Goal: Communication & Community: Share content

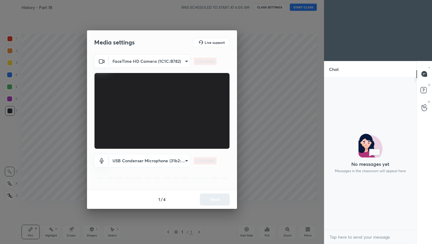
scroll to position [2, 2]
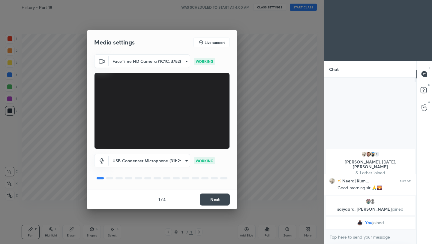
click at [215, 198] on button "Next" at bounding box center [215, 199] width 30 height 12
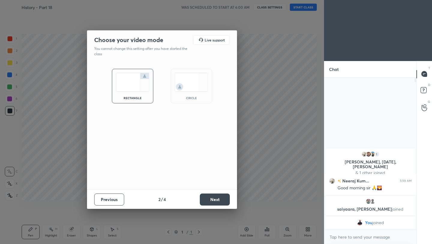
click at [215, 198] on button "Next" at bounding box center [215, 199] width 30 height 12
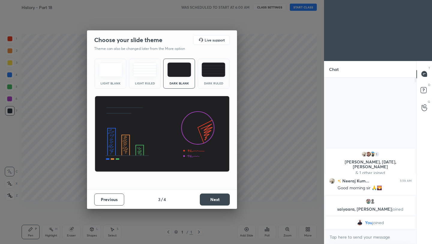
click at [215, 198] on button "Next" at bounding box center [215, 199] width 30 height 12
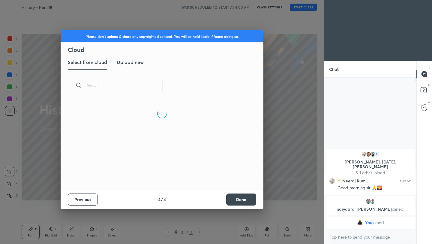
click at [238, 199] on button "Done" at bounding box center [241, 199] width 30 height 12
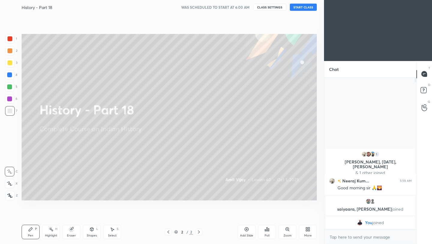
click at [301, 4] on button "START CLASS" at bounding box center [303, 7] width 27 height 7
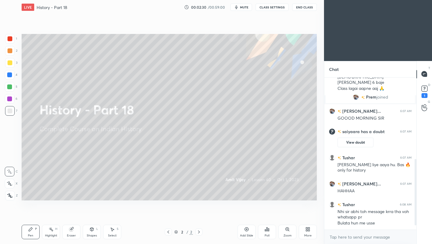
scroll to position [197, 0]
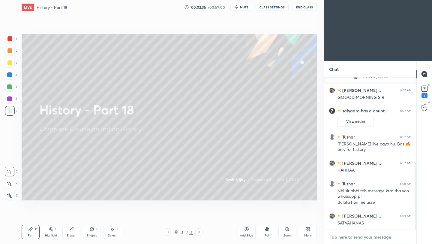
type textarea "x"
click at [357, 238] on textarea at bounding box center [370, 237] width 82 height 10
paste textarea "[URL][DOMAIN_NAME]"
type textarea "[URL][DOMAIN_NAME]"
type textarea "x"
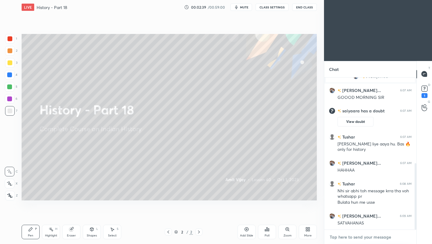
scroll to position [230, 0]
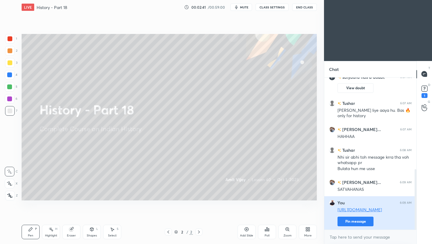
click at [360, 225] on button "Pin message" at bounding box center [355, 221] width 36 height 10
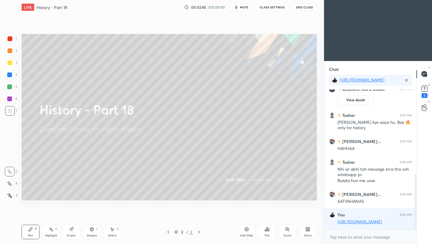
click at [307, 6] on button "End Class" at bounding box center [304, 7] width 25 height 7
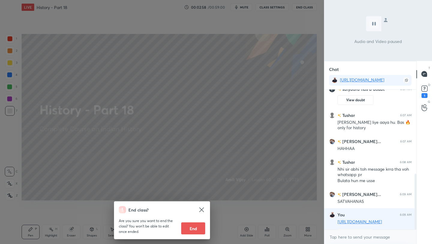
click at [261, 97] on div "End class? Are you sure you want to end the class? You won’t be able to edit on…" at bounding box center [162, 122] width 324 height 244
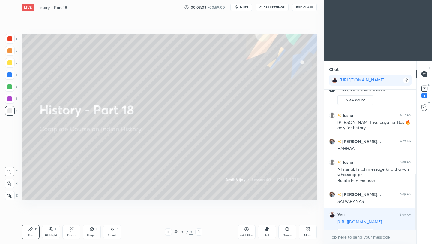
click at [304, 7] on button "End Class" at bounding box center [304, 7] width 25 height 7
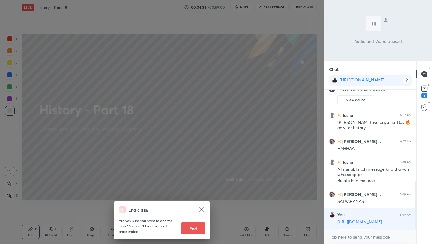
scroll to position [263, 0]
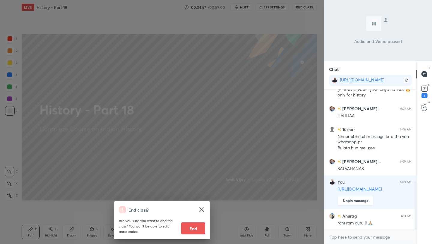
click at [216, 124] on div "End class? Are you sure you want to end the class? You won’t be able to edit on…" at bounding box center [162, 122] width 324 height 244
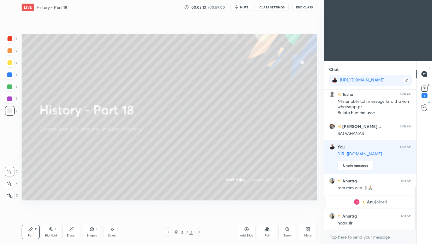
scroll to position [319, 0]
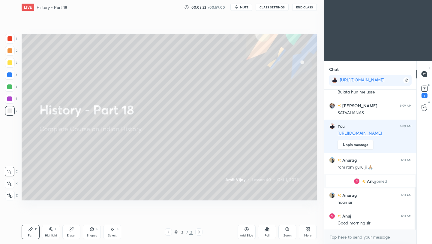
click at [246, 229] on icon at bounding box center [247, 229] width 2 height 2
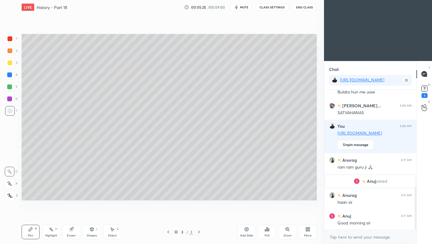
click at [10, 59] on div at bounding box center [10, 63] width 10 height 10
click at [12, 195] on icon at bounding box center [9, 195] width 5 height 4
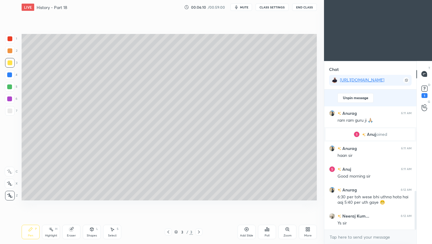
scroll to position [386, 0]
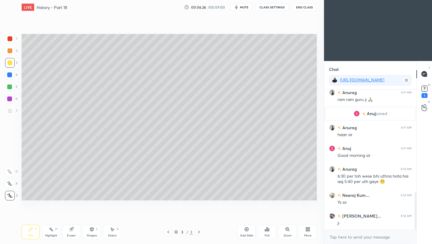
click at [11, 111] on div at bounding box center [10, 111] width 10 height 10
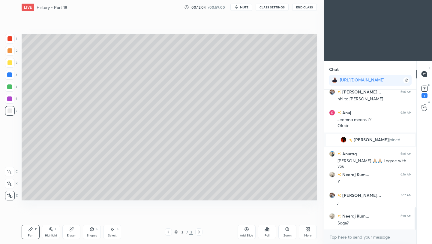
scroll to position [738, 0]
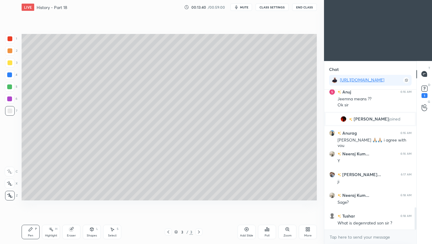
click at [247, 230] on icon at bounding box center [246, 228] width 5 height 5
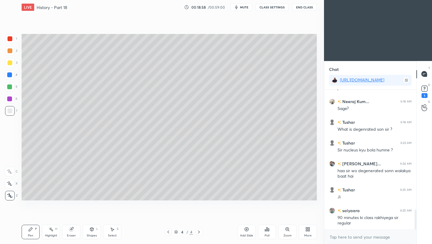
scroll to position [853, 0]
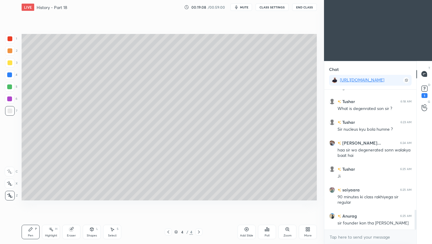
click at [249, 229] on div "Add Slide" at bounding box center [247, 231] width 18 height 14
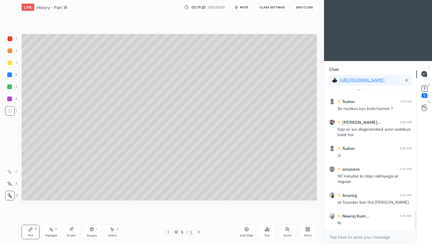
drag, startPoint x: 10, startPoint y: 63, endPoint x: 20, endPoint y: 61, distance: 10.4
click at [11, 63] on div at bounding box center [9, 62] width 5 height 5
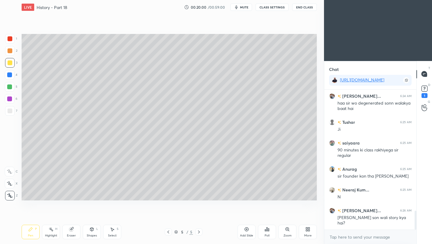
scroll to position [911, 0]
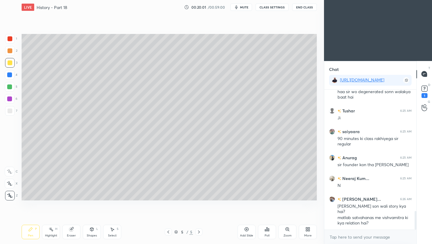
drag, startPoint x: 7, startPoint y: 112, endPoint x: 11, endPoint y: 112, distance: 4.8
click at [7, 112] on div at bounding box center [10, 111] width 10 height 10
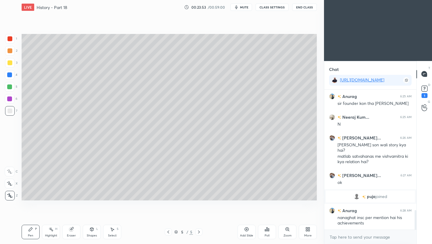
scroll to position [885, 0]
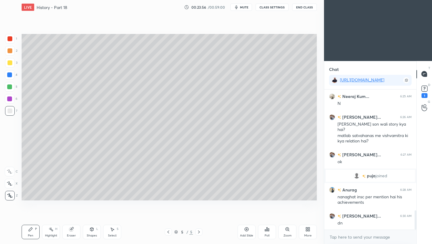
click at [247, 231] on div "Add Slide" at bounding box center [247, 231] width 18 height 14
click at [10, 64] on div at bounding box center [9, 62] width 5 height 5
click at [8, 113] on div at bounding box center [9, 110] width 5 height 5
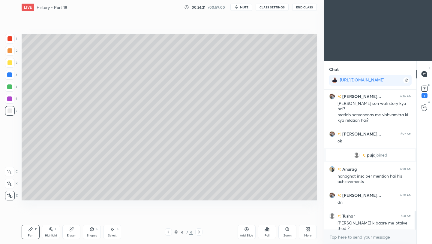
click at [9, 61] on div at bounding box center [9, 62] width 5 height 5
click at [10, 109] on div at bounding box center [9, 110] width 5 height 5
click at [246, 231] on icon at bounding box center [246, 228] width 5 height 5
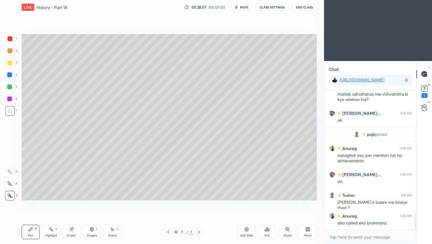
click at [74, 234] on div "Eraser" at bounding box center [71, 235] width 9 height 3
click at [29, 230] on icon at bounding box center [31, 229] width 4 height 4
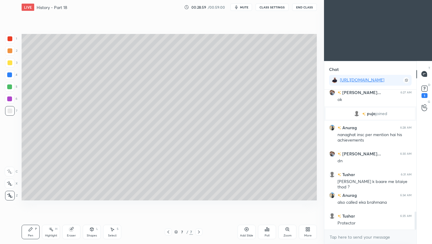
scroll to position [968, 0]
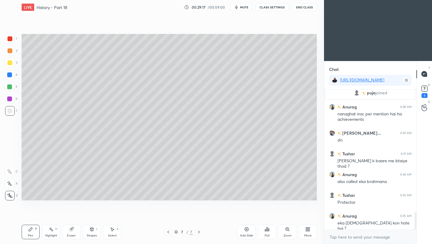
click at [307, 7] on button "End Class" at bounding box center [304, 7] width 25 height 7
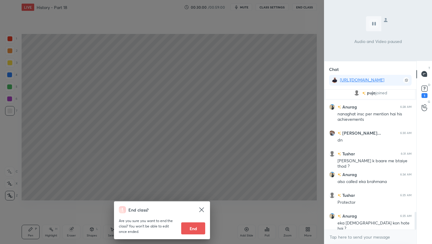
click at [297, 46] on div "End class? Are you sure you want to end the class? You won’t be able to edit on…" at bounding box center [162, 122] width 324 height 244
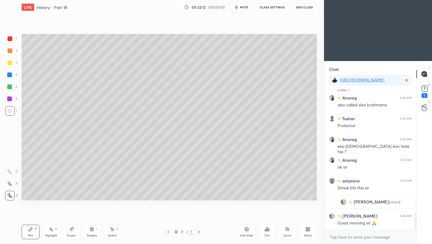
scroll to position [1031, 0]
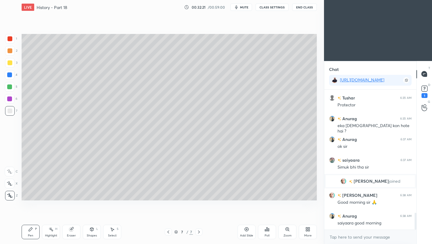
click at [245, 231] on div "Add Slide" at bounding box center [247, 231] width 18 height 14
click at [8, 64] on div at bounding box center [9, 62] width 5 height 5
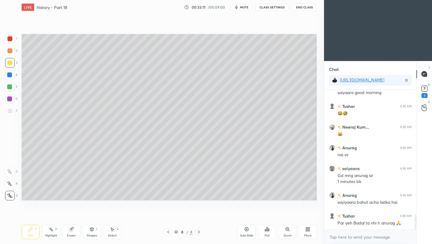
scroll to position [1182, 0]
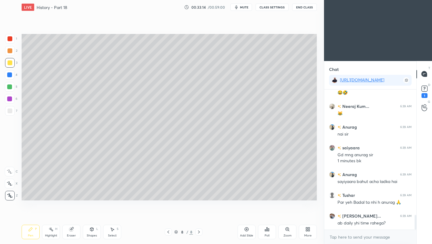
click at [167, 232] on icon at bounding box center [168, 231] width 5 height 5
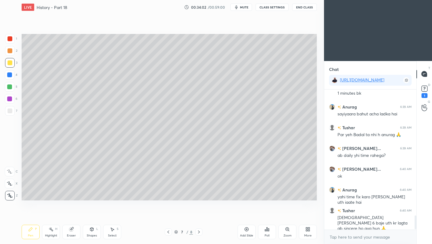
scroll to position [1270, 0]
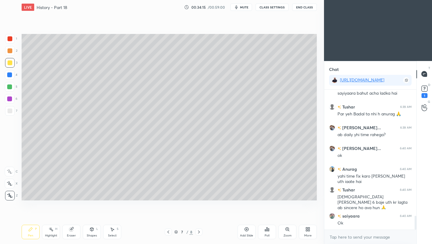
click at [304, 8] on button "End Class" at bounding box center [304, 7] width 25 height 7
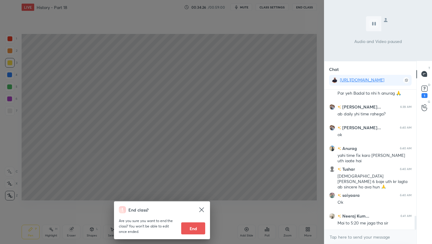
scroll to position [1317, 0]
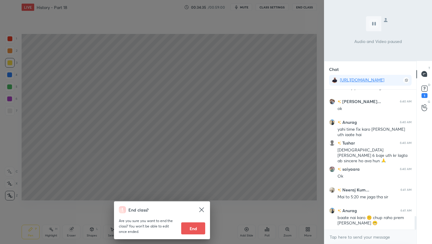
drag, startPoint x: 290, startPoint y: 26, endPoint x: 287, endPoint y: 39, distance: 13.2
click at [288, 34] on div "End class? Are you sure you want to end the class? You won’t be able to edit on…" at bounding box center [162, 122] width 324 height 244
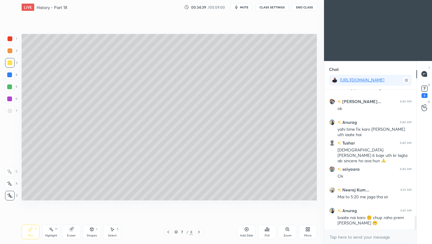
scroll to position [1338, 0]
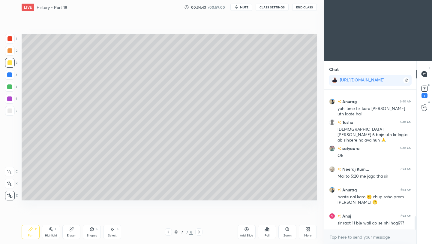
click at [199, 232] on icon at bounding box center [198, 231] width 5 height 5
click at [12, 112] on div at bounding box center [10, 111] width 10 height 10
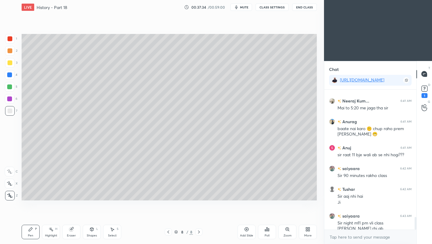
scroll to position [1432, 0]
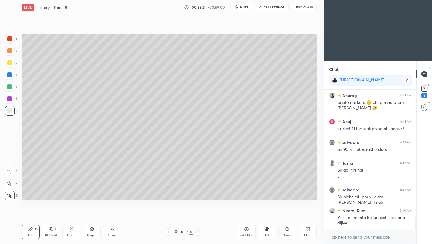
click at [245, 232] on div "Add Slide" at bounding box center [247, 231] width 18 height 14
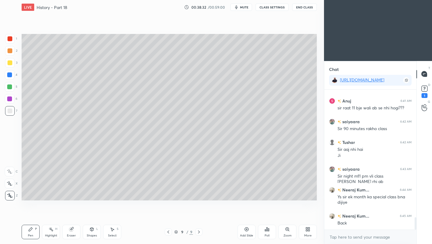
click at [169, 234] on icon at bounding box center [168, 231] width 5 height 5
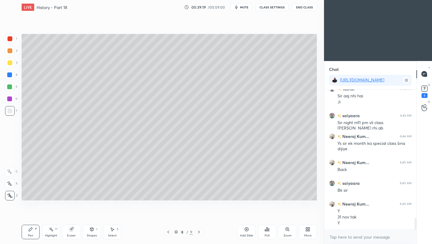
scroll to position [1527, 0]
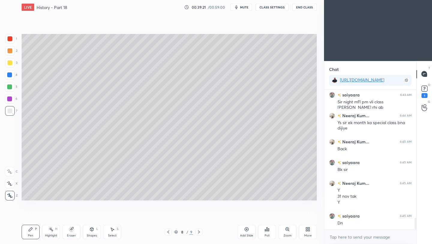
click at [200, 231] on icon at bounding box center [198, 231] width 5 height 5
click at [169, 232] on icon at bounding box center [168, 231] width 5 height 5
click at [200, 232] on icon at bounding box center [198, 231] width 5 height 5
click at [69, 236] on div "Eraser" at bounding box center [71, 231] width 18 height 14
click at [29, 234] on div "Pen" at bounding box center [30, 235] width 5 height 3
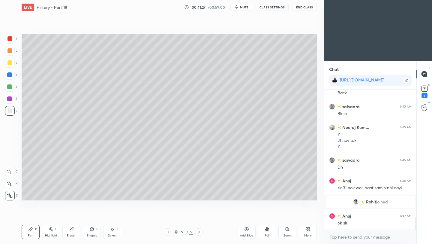
scroll to position [1423, 0]
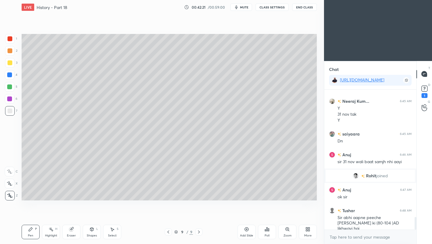
click at [304, 8] on button "End Class" at bounding box center [304, 7] width 25 height 7
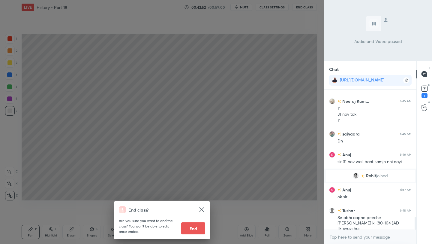
click at [280, 61] on div "End class? Are you sure you want to end the class? You won’t be able to edit on…" at bounding box center [162, 122] width 324 height 244
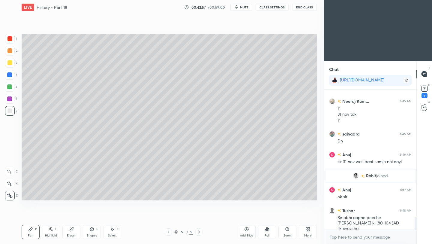
click at [167, 233] on icon at bounding box center [168, 231] width 5 height 5
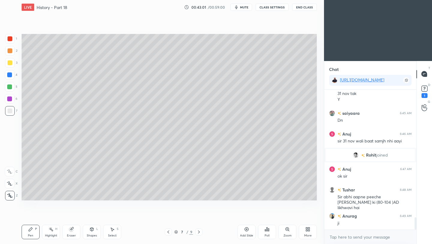
click at [168, 233] on icon at bounding box center [168, 231] width 5 height 5
click at [169, 233] on icon at bounding box center [168, 231] width 5 height 5
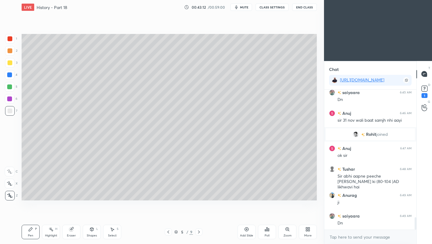
click at [199, 232] on icon at bounding box center [198, 231] width 5 height 5
click at [199, 233] on icon at bounding box center [198, 231] width 5 height 5
click at [200, 233] on icon at bounding box center [198, 231] width 5 height 5
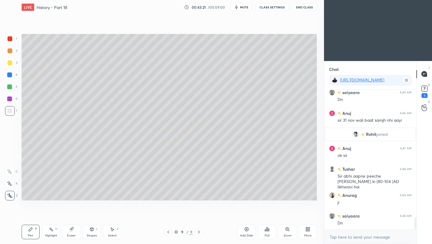
click at [200, 232] on icon at bounding box center [198, 231] width 5 height 5
drag, startPoint x: 247, startPoint y: 232, endPoint x: 246, endPoint y: 224, distance: 8.2
click at [247, 232] on div "Add Slide" at bounding box center [247, 231] width 18 height 14
click at [169, 232] on icon at bounding box center [168, 231] width 5 height 5
click at [169, 232] on icon at bounding box center [168, 231] width 2 height 3
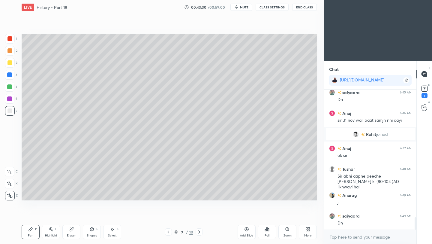
click at [168, 232] on icon at bounding box center [168, 231] width 5 height 5
click at [71, 237] on div "Eraser" at bounding box center [71, 231] width 18 height 14
click at [28, 234] on div "Pen" at bounding box center [30, 235] width 5 height 3
click at [199, 232] on icon at bounding box center [199, 231] width 2 height 3
click at [199, 233] on icon at bounding box center [199, 231] width 5 height 5
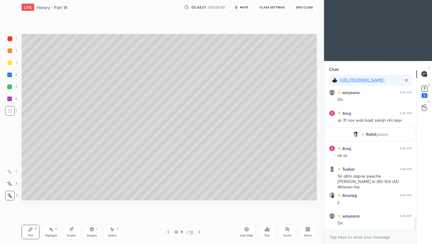
click at [200, 233] on icon at bounding box center [199, 231] width 5 height 5
click at [171, 232] on div at bounding box center [168, 231] width 7 height 7
click at [200, 231] on icon at bounding box center [199, 231] width 5 height 5
click at [11, 64] on div at bounding box center [9, 62] width 5 height 5
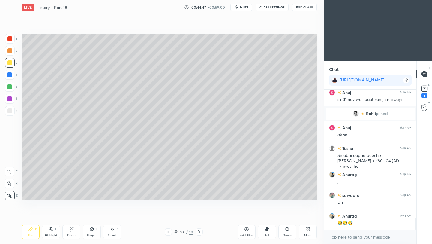
drag, startPoint x: 11, startPoint y: 110, endPoint x: 17, endPoint y: 108, distance: 6.2
click at [12, 110] on div at bounding box center [9, 110] width 5 height 5
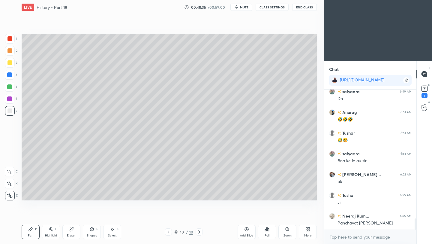
scroll to position [1609, 0]
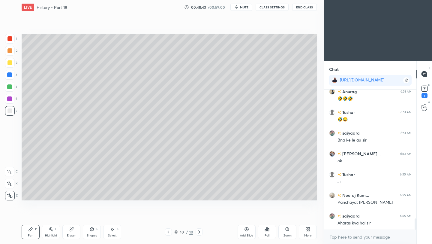
click at [246, 231] on div "Add Slide" at bounding box center [247, 231] width 18 height 14
click at [168, 232] on icon at bounding box center [168, 231] width 2 height 3
click at [198, 233] on icon at bounding box center [198, 231] width 5 height 5
click at [10, 64] on div at bounding box center [9, 62] width 5 height 5
click at [8, 112] on div at bounding box center [9, 110] width 5 height 5
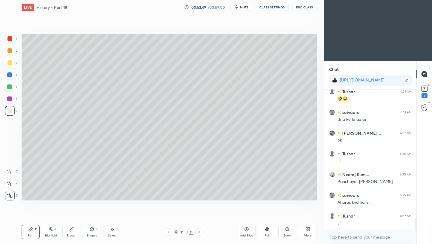
scroll to position [1650, 0]
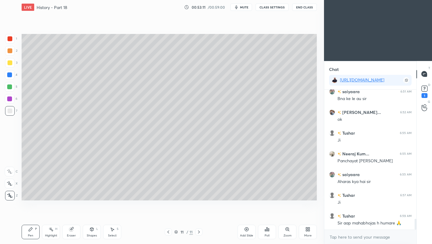
click at [246, 234] on div "Add Slide" at bounding box center [246, 235] width 13 height 3
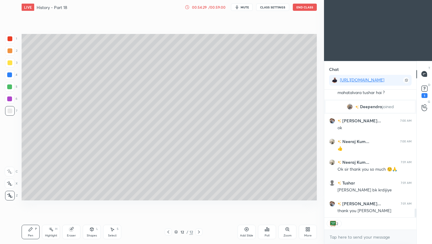
scroll to position [1753, 0]
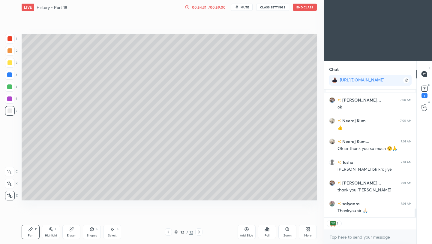
click at [169, 232] on icon at bounding box center [168, 231] width 5 height 5
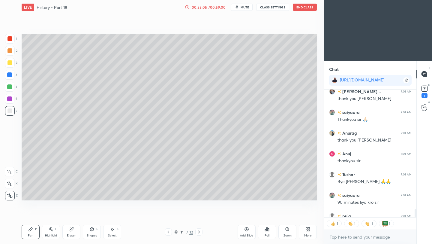
scroll to position [1877, 0]
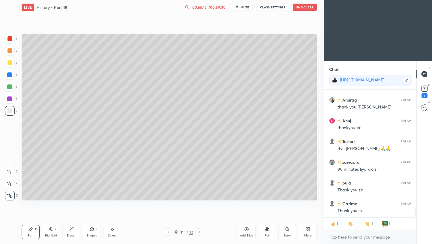
click at [306, 10] on button "End Class" at bounding box center [305, 7] width 24 height 7
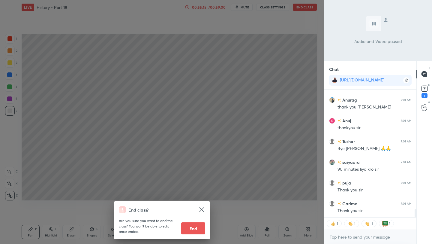
click at [195, 232] on button "End" at bounding box center [193, 228] width 24 height 12
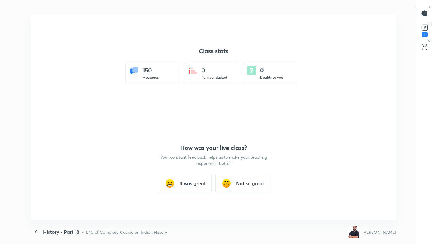
scroll to position [0, 0]
type textarea "x"
